Goal: Transaction & Acquisition: Download file/media

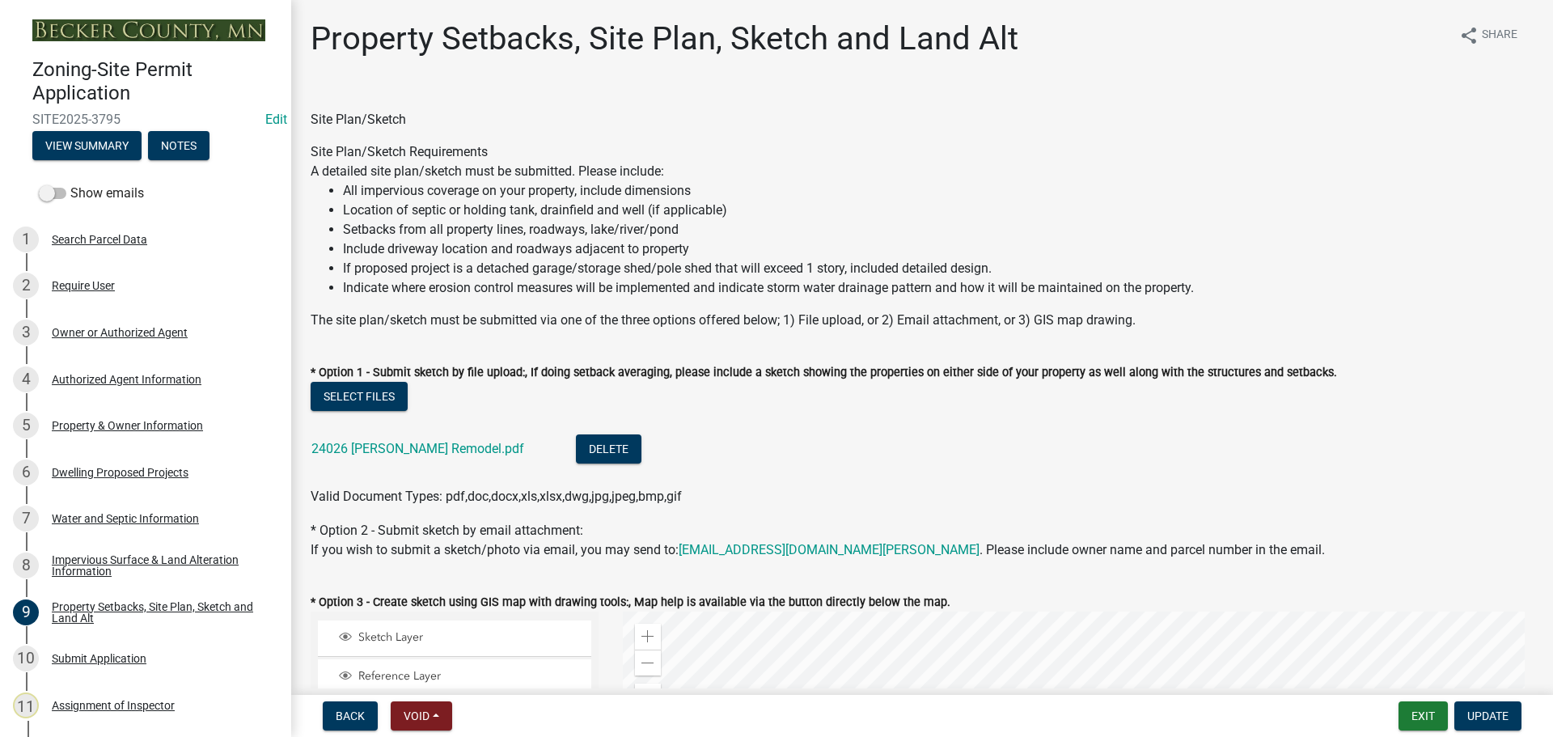
select select "7b13c63f-e699-4112-b373-98fbd28ec536"
select select "d7ed81d3-cd60-4660-969c-0852c303b075"
select select "b56a4575-9846-47cf-8067-c59a4853da22"
select select "12f785fb-c378-4b18-841c-21c73dc99083"
select select "e8ab2dc3-aa3f-46f3-9b4a-37eb25ad84af"
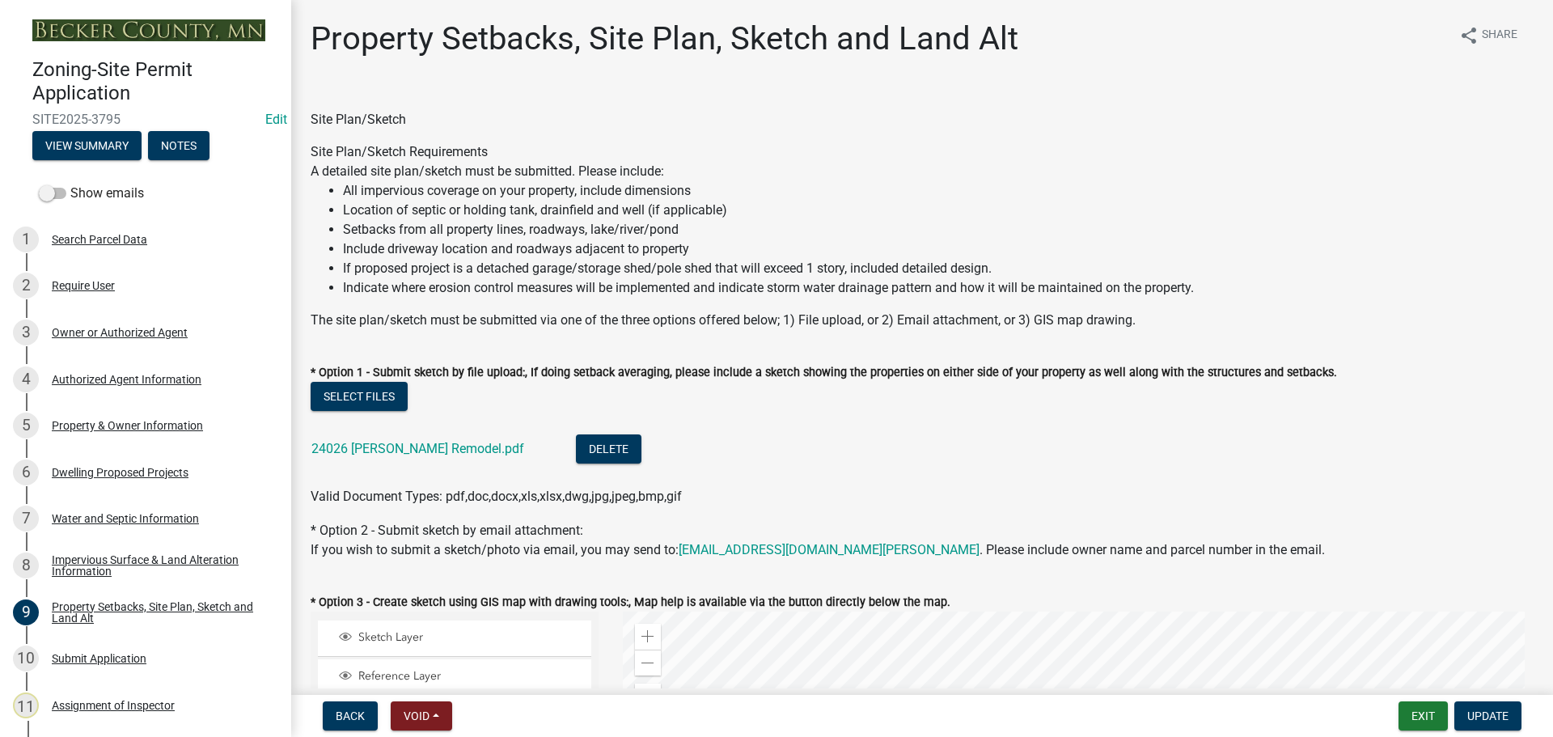
select select "b98836ba-4715-455d-97ab-be9a9df498a8"
select select "c8b8ea71-7088-4e87-a493-7bc88cc2835b"
select select "a4ce8fad-3c47-4e2b-9375-28a8f2ee630b"
select select "19d13e65-c93d-443e-910a-7a17299544cc"
click at [1417, 721] on button "Exit" at bounding box center [1422, 715] width 49 height 29
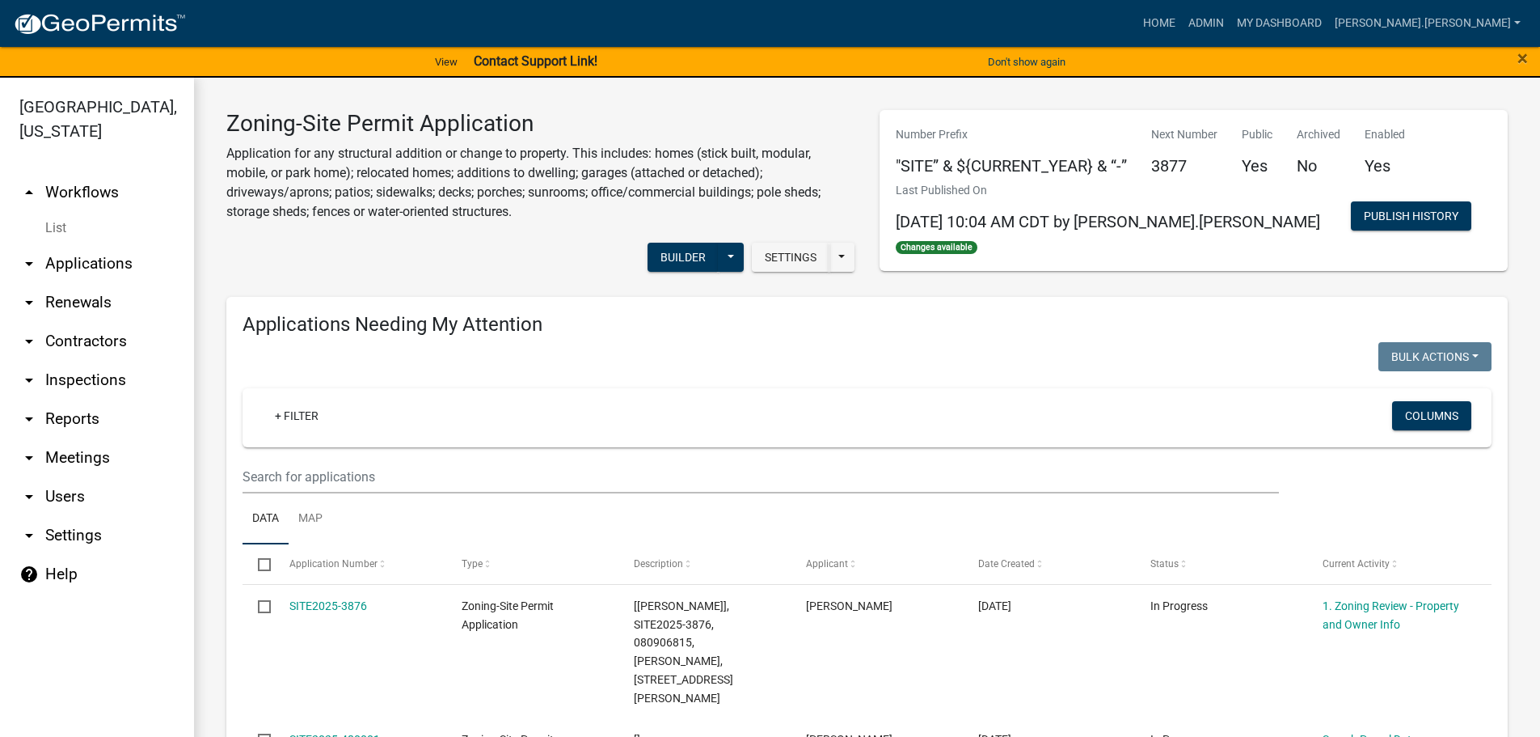
click at [64, 417] on link "arrow_drop_down Reports" at bounding box center [97, 418] width 194 height 39
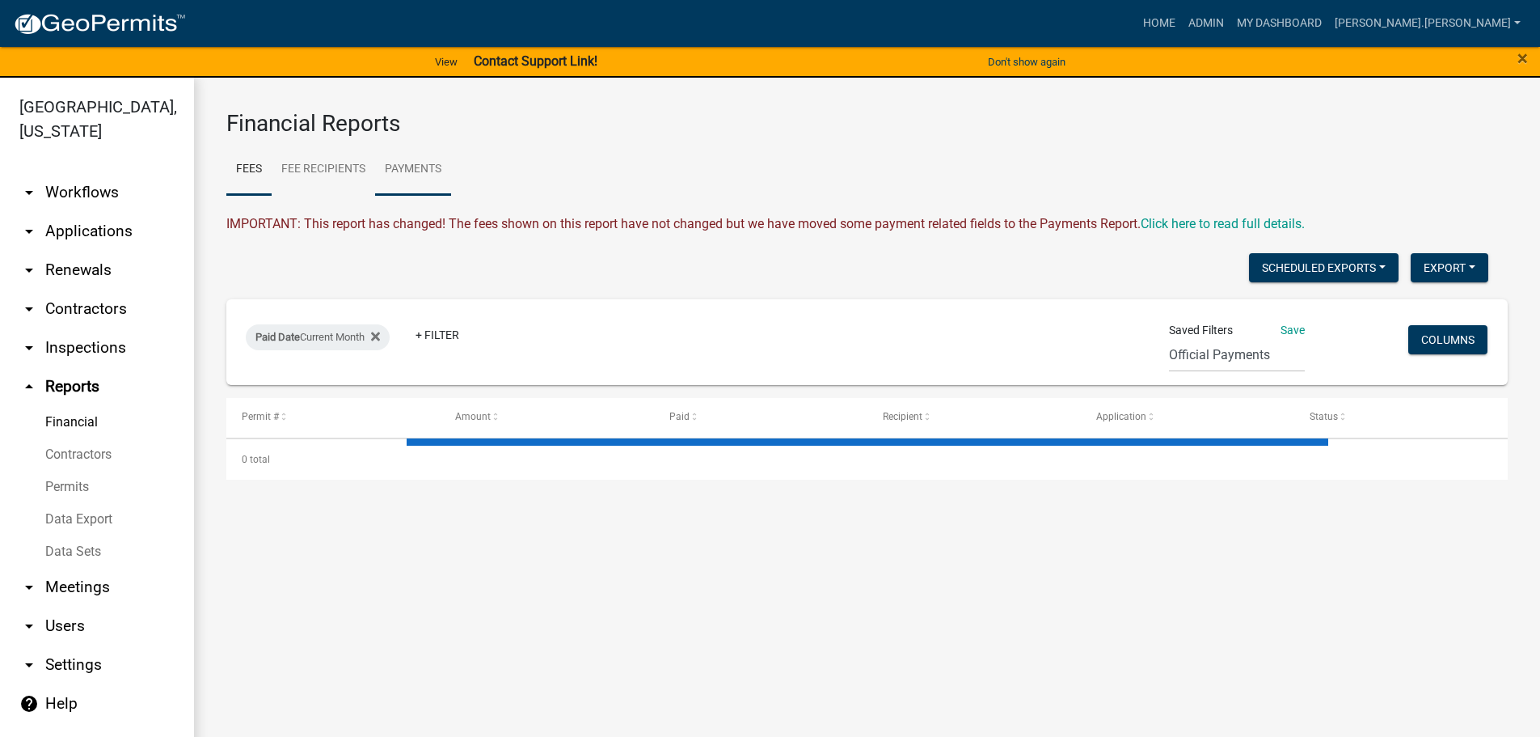
click at [409, 168] on link "Payments" at bounding box center [413, 170] width 76 height 52
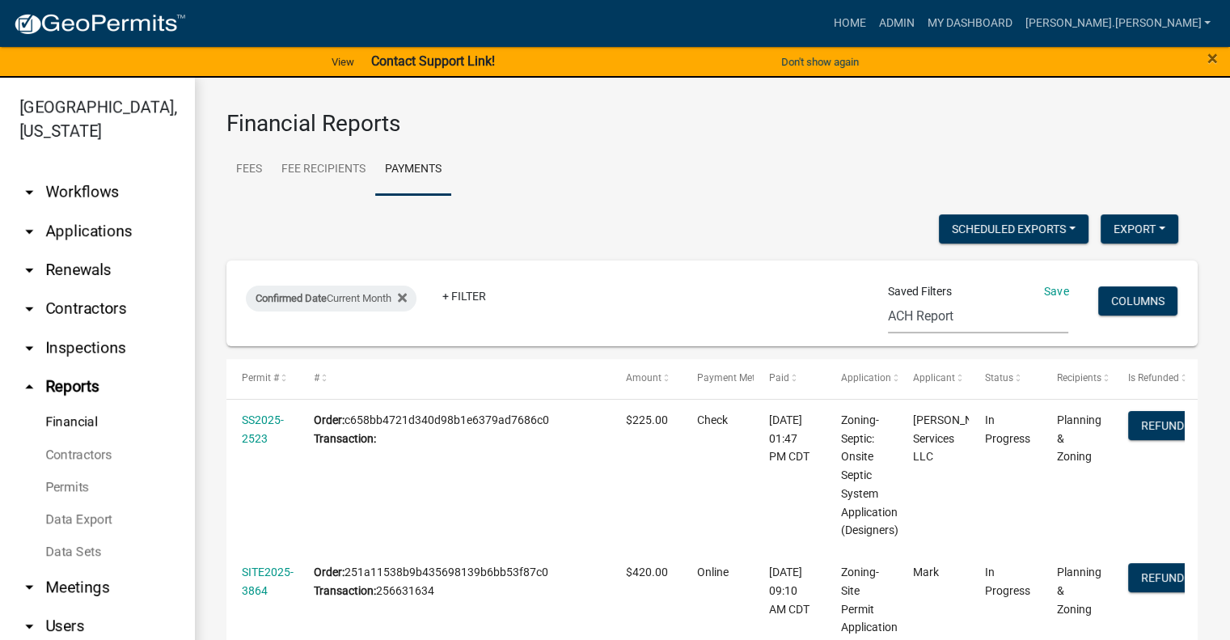
click at [977, 320] on select "ACH Report Audit - Annual Nicole (new filter)" at bounding box center [978, 316] width 180 height 33
select select "1: 1e44faef-2e65-4e56-b6ea-62a940541e1b"
click at [907, 300] on select "ACH Report Audit - Annual Nicole (new filter)" at bounding box center [978, 316] width 180 height 33
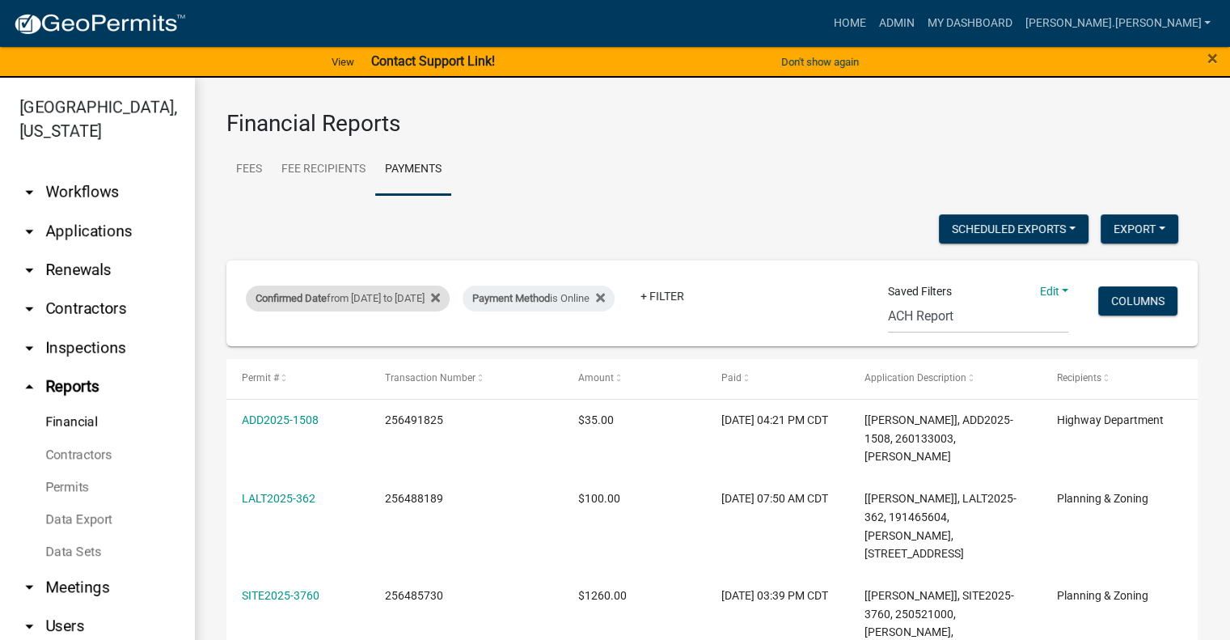
click at [450, 300] on div "Confirmed Date from 07/31/2025 to 08/15/2025" at bounding box center [348, 298] width 204 height 26
select select "custom"
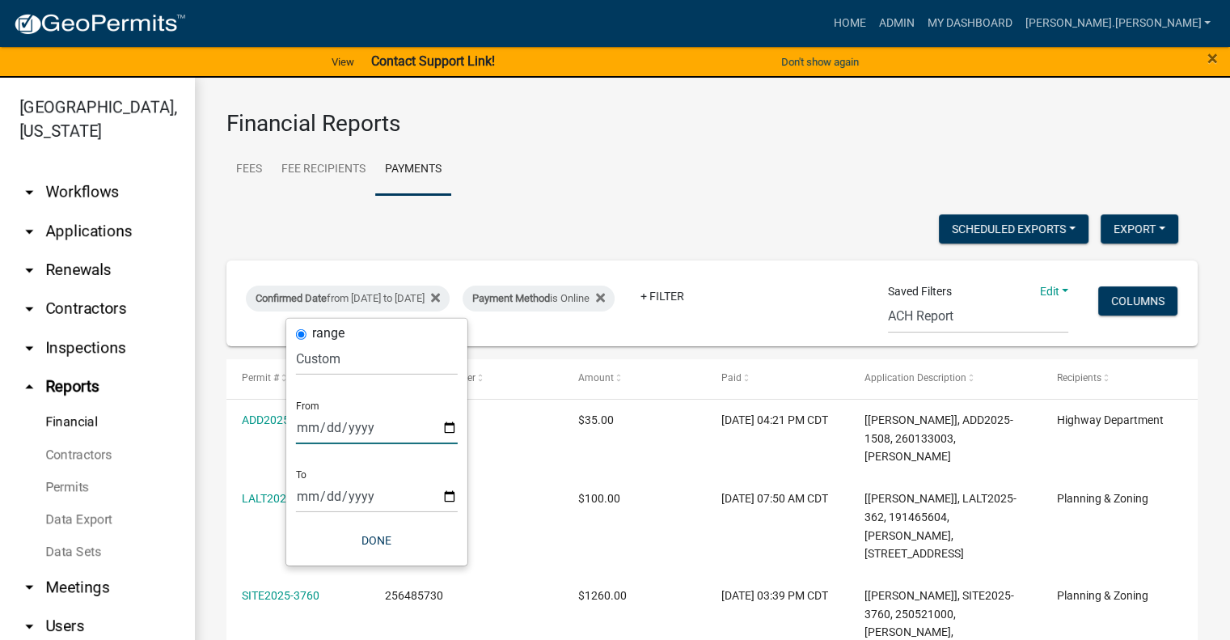
click at [449, 426] on input "2025-07-31" at bounding box center [377, 427] width 162 height 33
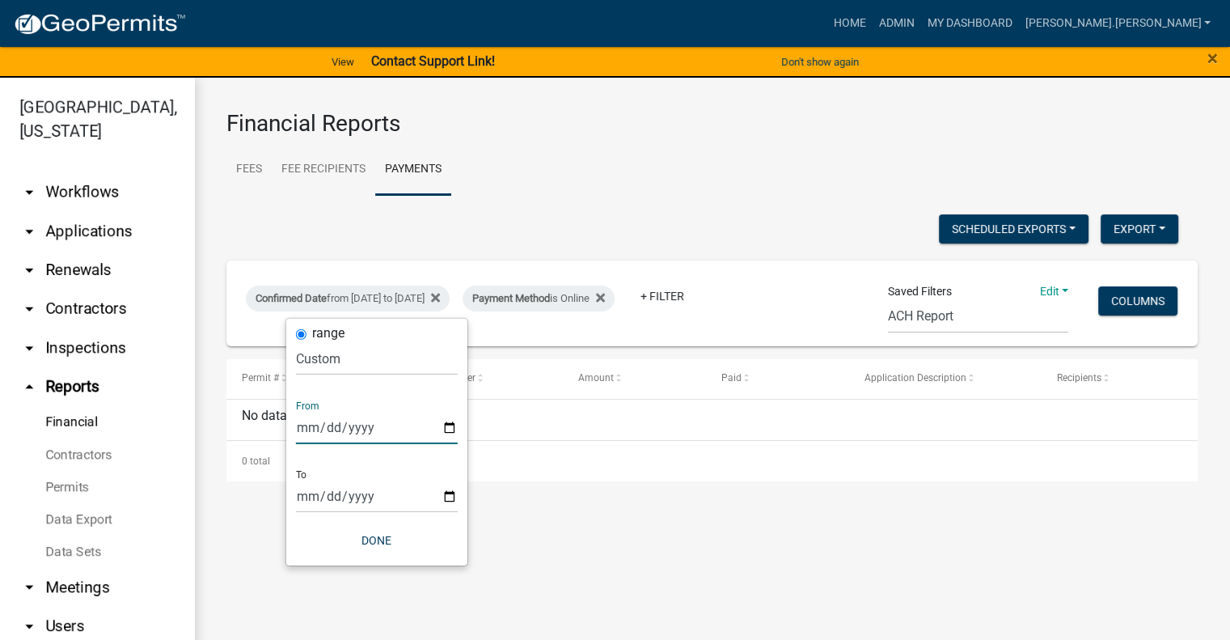
type input "2025-09-04"
click at [447, 499] on input "2025-08-15" at bounding box center [377, 496] width 162 height 33
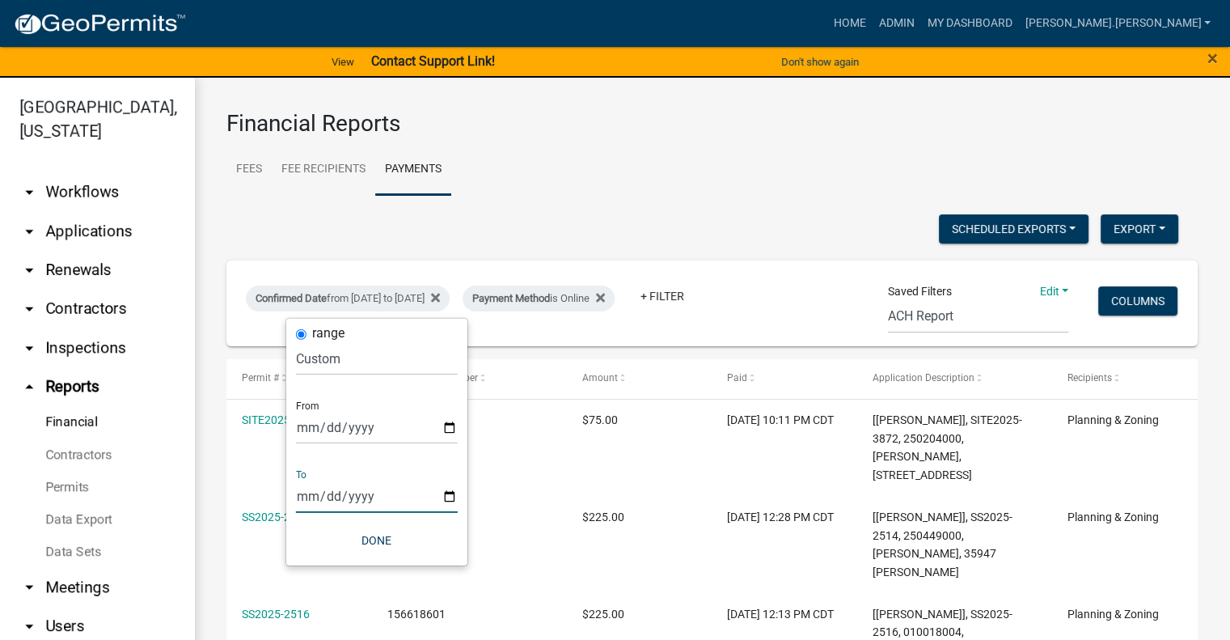
type input "2025-09-18"
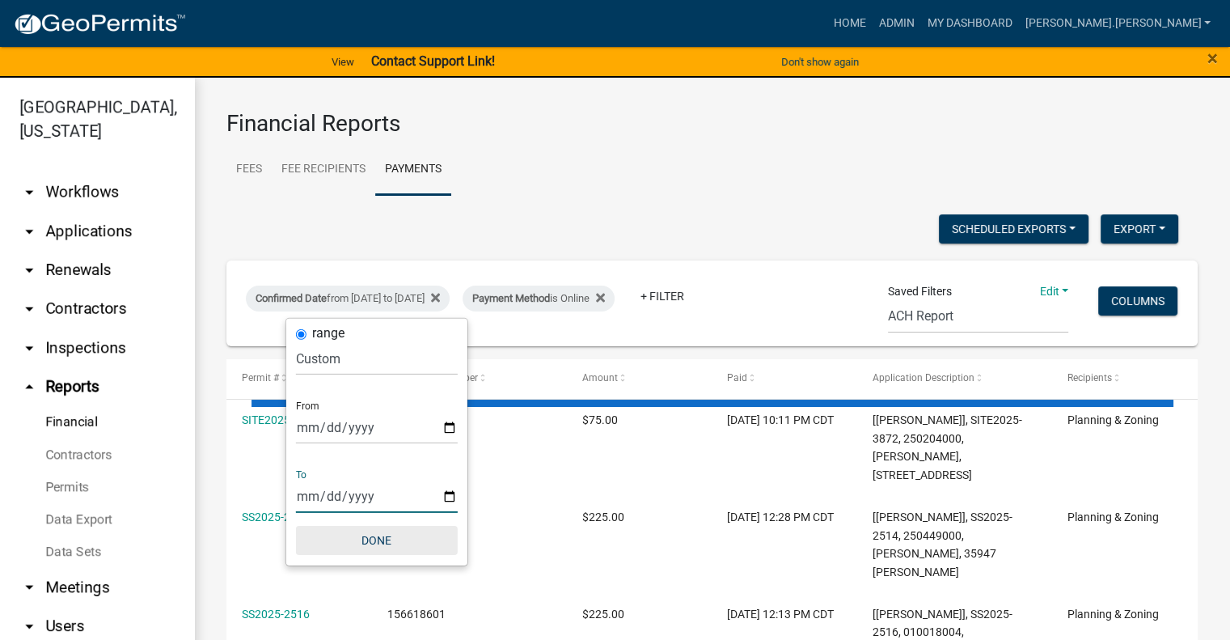
click at [375, 539] on button "Done" at bounding box center [377, 540] width 162 height 29
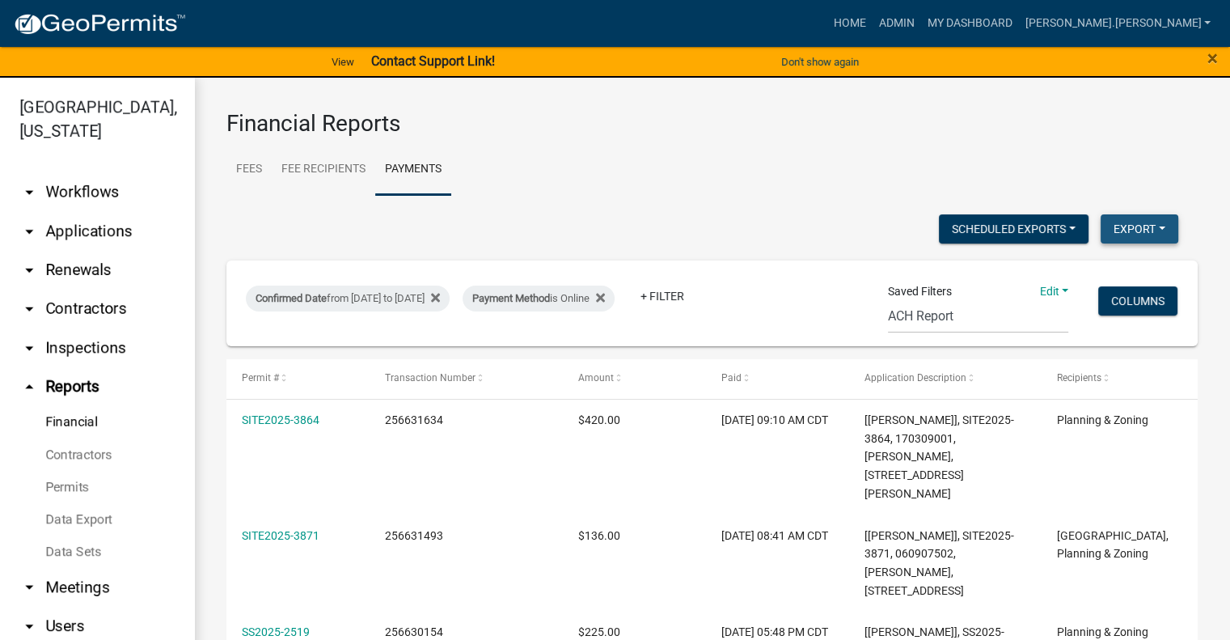
click at [1117, 228] on button "Export" at bounding box center [1140, 228] width 78 height 29
click at [1105, 273] on button "Excel Format (.xlsx)" at bounding box center [1103, 270] width 151 height 39
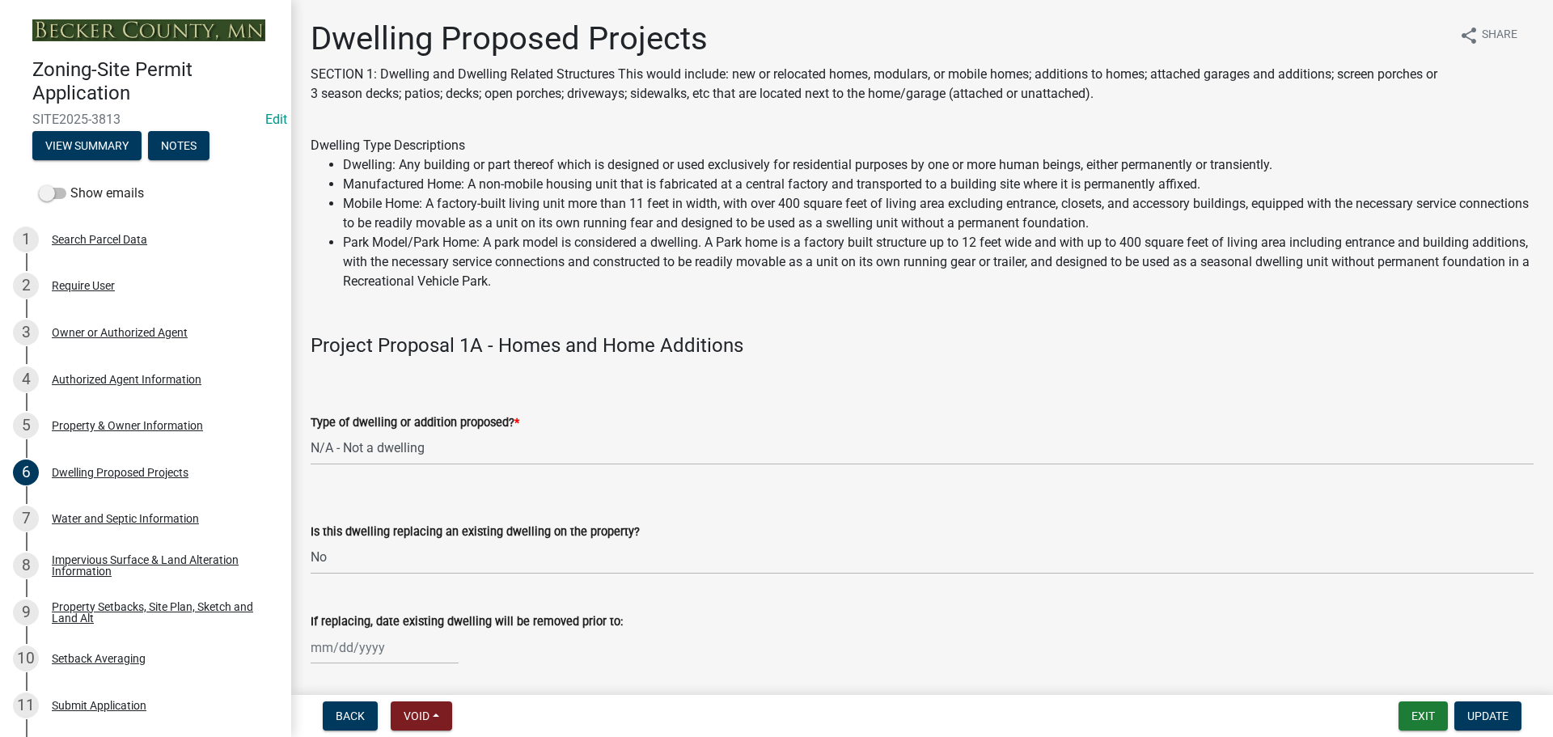
select select "a5b58647-72e6-4a45-9816-4b1990647a33"
select select "566f81cc-4b3f-4ecb-9f16-a2b313352c61"
select select "11c1c089-3b44-43c0-9549-3c9eeea2451f"
select select "781a3532-4308-48f8-bcde-e97c9fab42cb"
select select "ab9119d1-7da9-49c4-9fac-8c142204c89d"
